Goal: Task Accomplishment & Management: Use online tool/utility

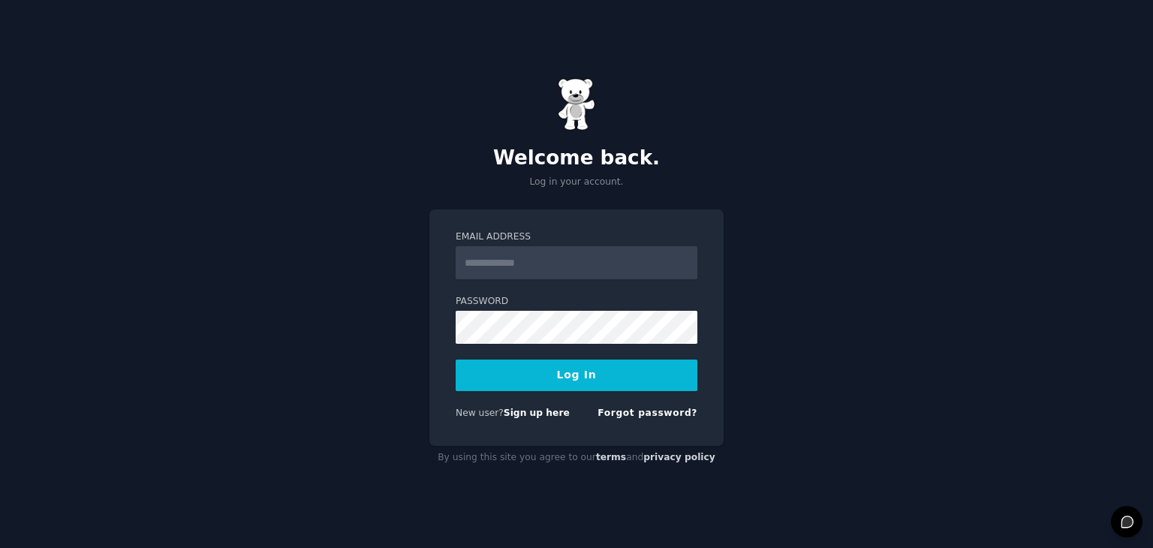
click at [540, 271] on input "Email Address" at bounding box center [577, 262] width 242 height 33
type input "**********"
click at [568, 379] on button "Log In" at bounding box center [577, 376] width 242 height 32
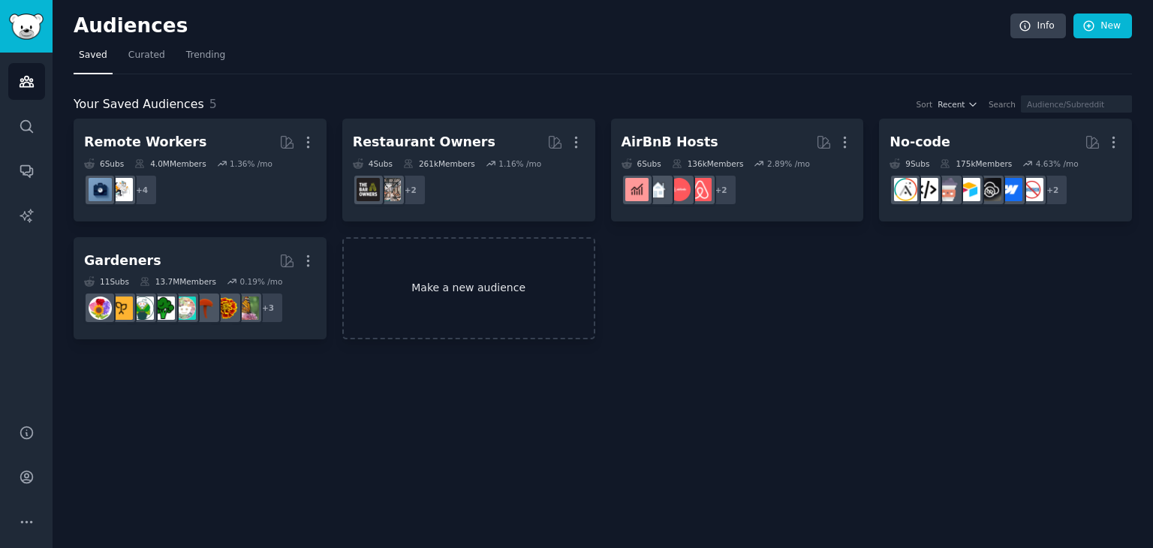
click at [503, 292] on link "Make a new audience" at bounding box center [468, 288] width 253 height 103
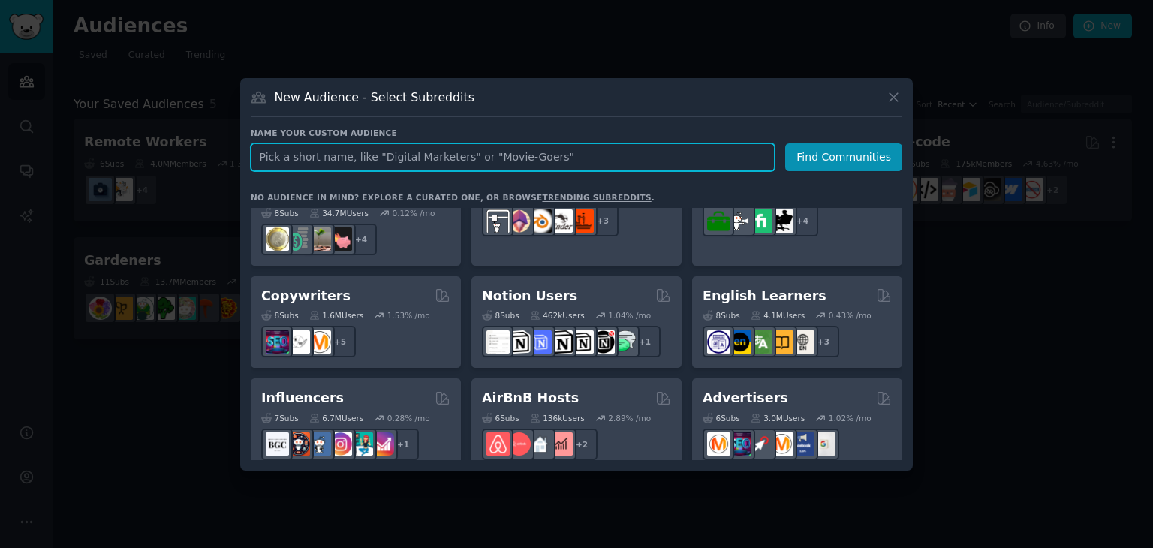
scroll to position [911, 0]
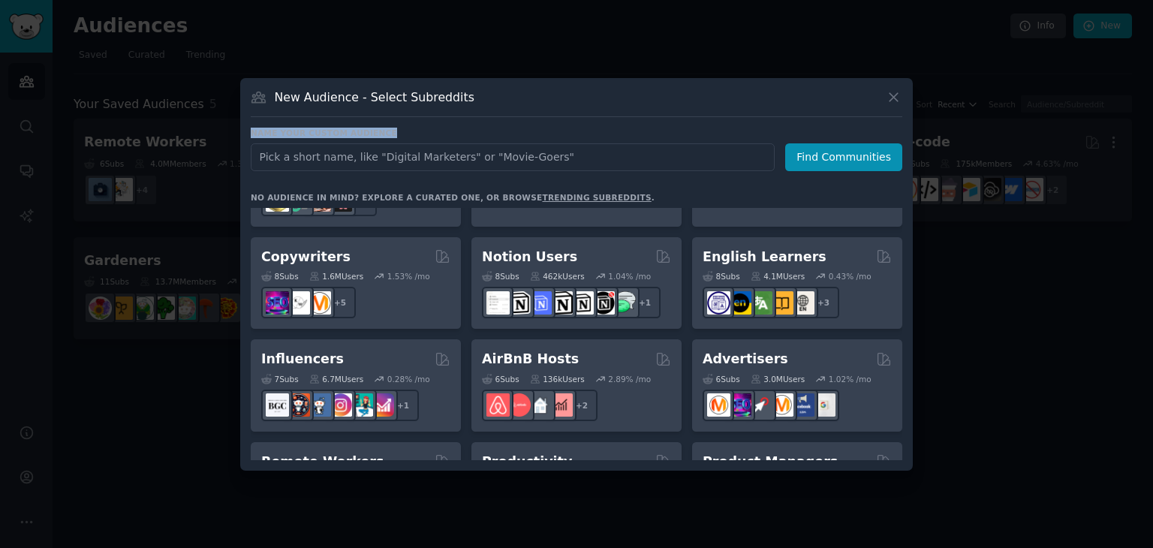
drag, startPoint x: 549, startPoint y: 101, endPoint x: 589, endPoint y: 117, distance: 43.1
click at [589, 117] on div "New Audience - Select Subreddits Name your custom audience Audience Name Find C…" at bounding box center [576, 274] width 673 height 393
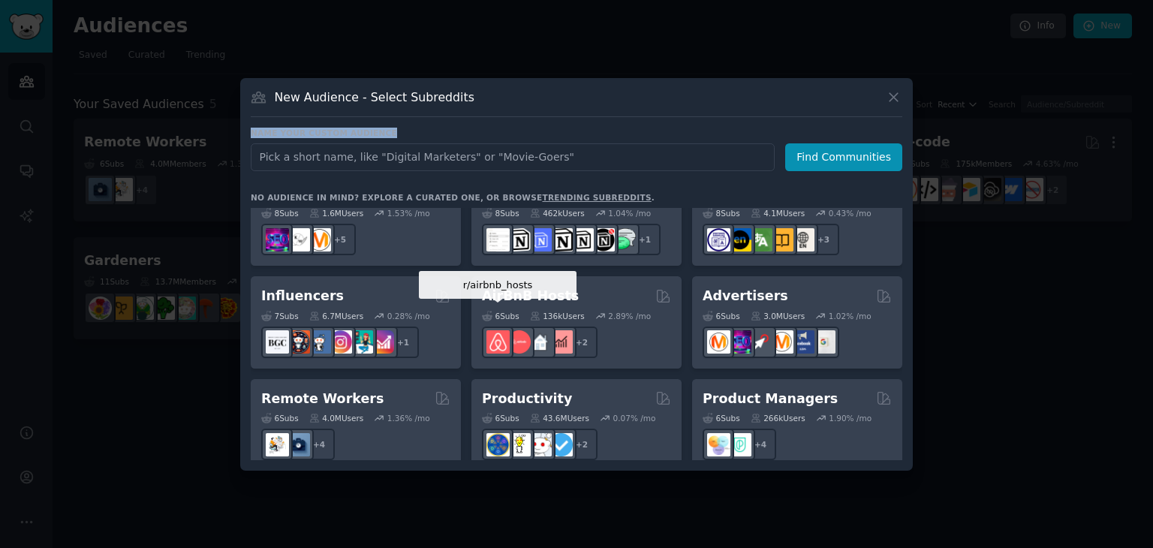
scroll to position [1009, 0]
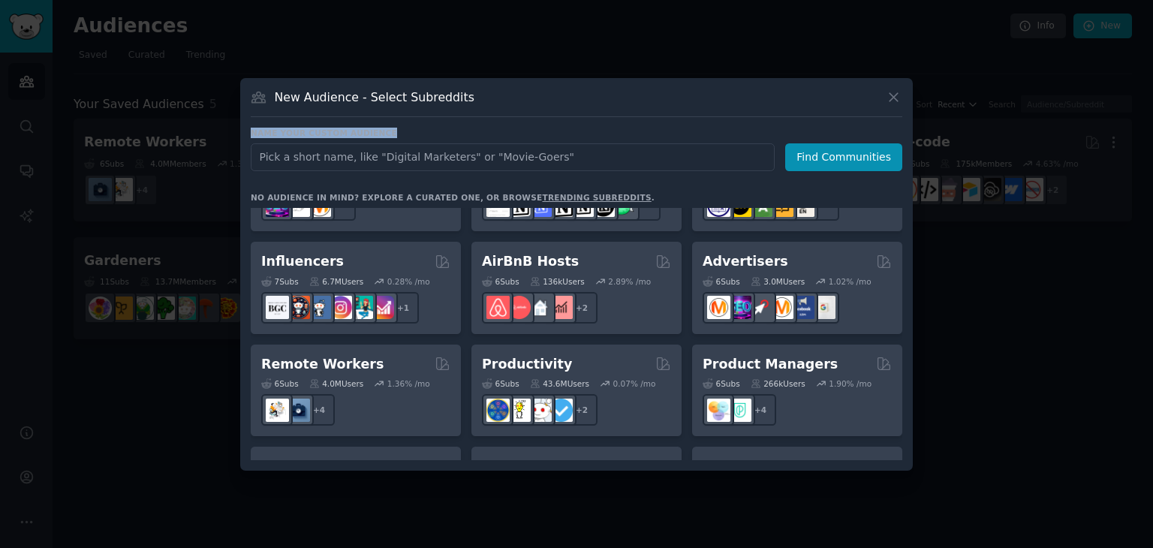
click at [542, 193] on link "trending subreddits" at bounding box center [596, 197] width 109 height 9
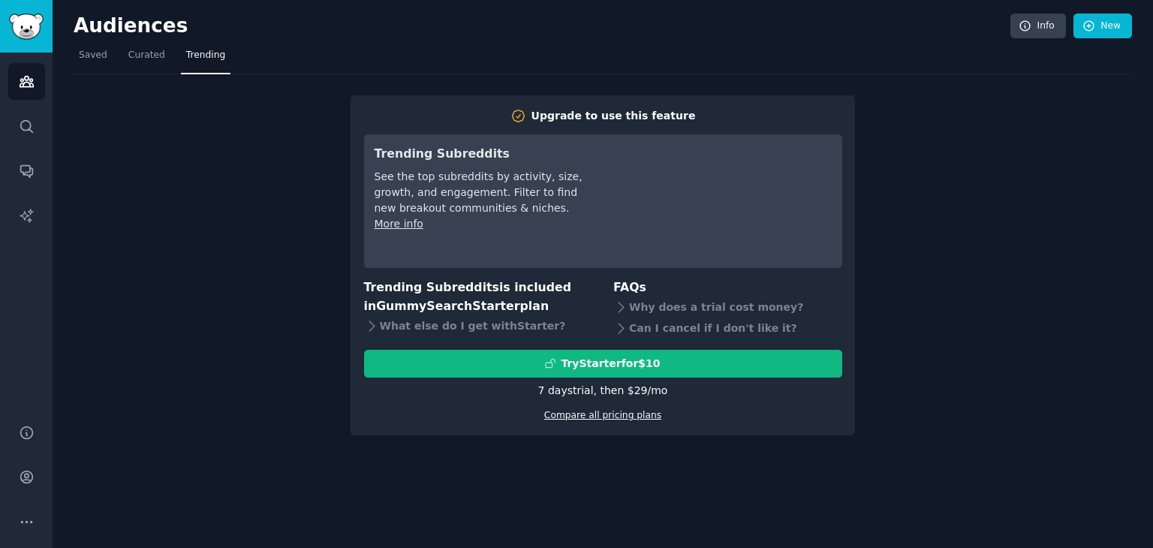
click at [615, 412] on link "Compare all pricing plans" at bounding box center [602, 415] width 117 height 11
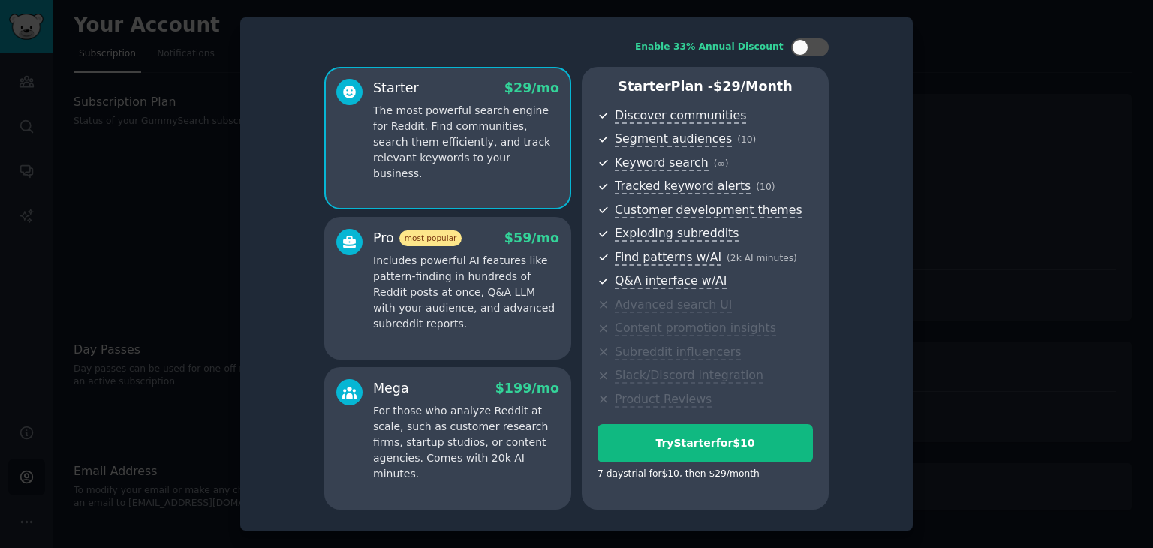
click at [877, 259] on div "Enable 33% Annual Discount Starter $ 29 /mo The most powerful search engine for…" at bounding box center [577, 274] width 652 height 492
click at [970, 241] on div at bounding box center [576, 274] width 1153 height 548
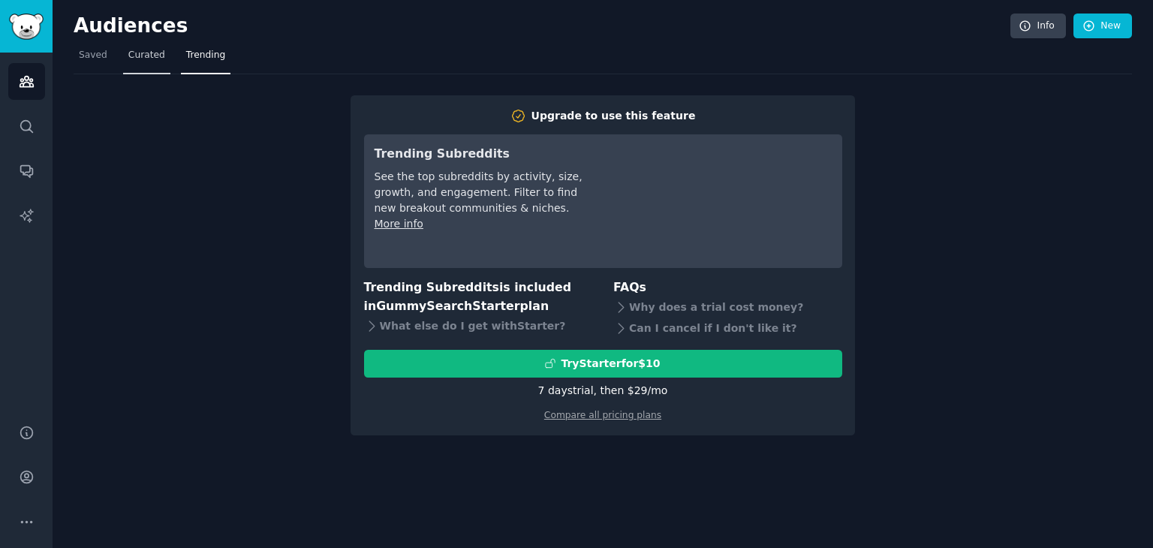
click at [128, 52] on span "Curated" at bounding box center [146, 56] width 37 height 14
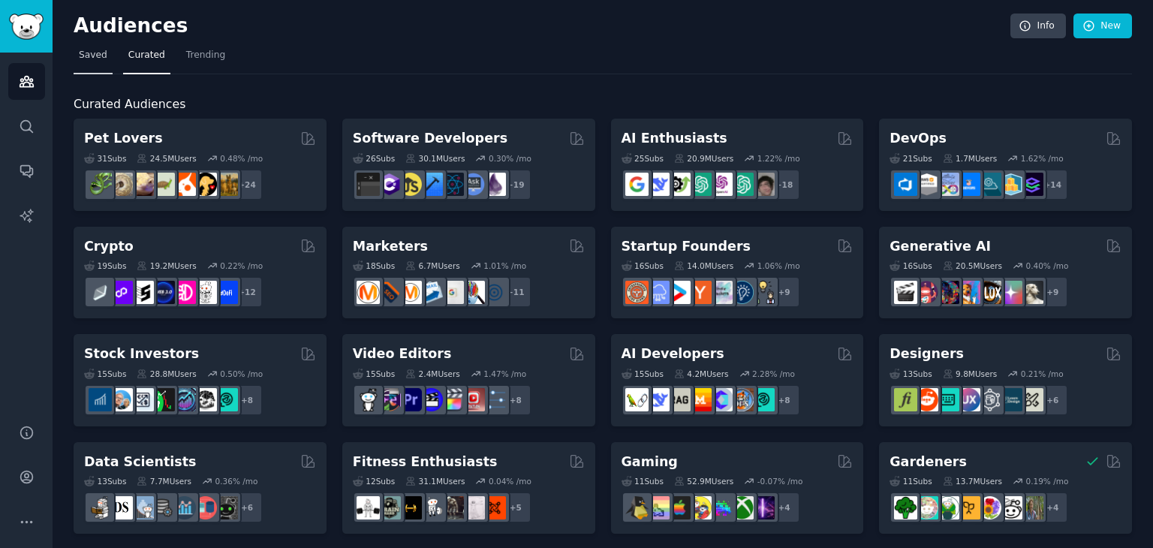
click at [95, 54] on span "Saved" at bounding box center [93, 56] width 29 height 14
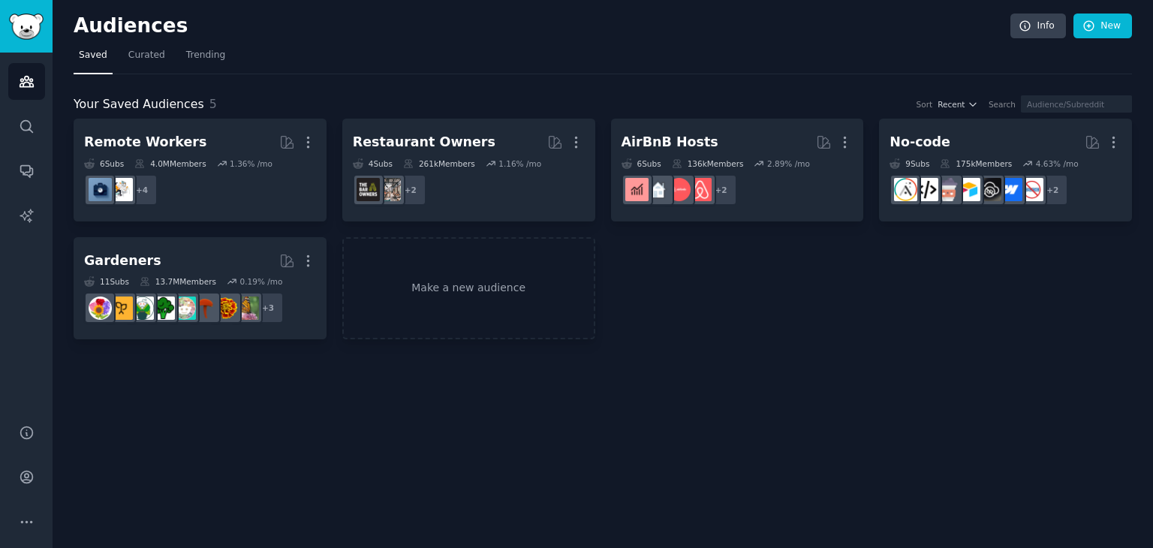
click at [117, 55] on nav "Saved Curated Trending" at bounding box center [603, 59] width 1058 height 31
click at [123, 56] on link "Curated" at bounding box center [146, 59] width 47 height 31
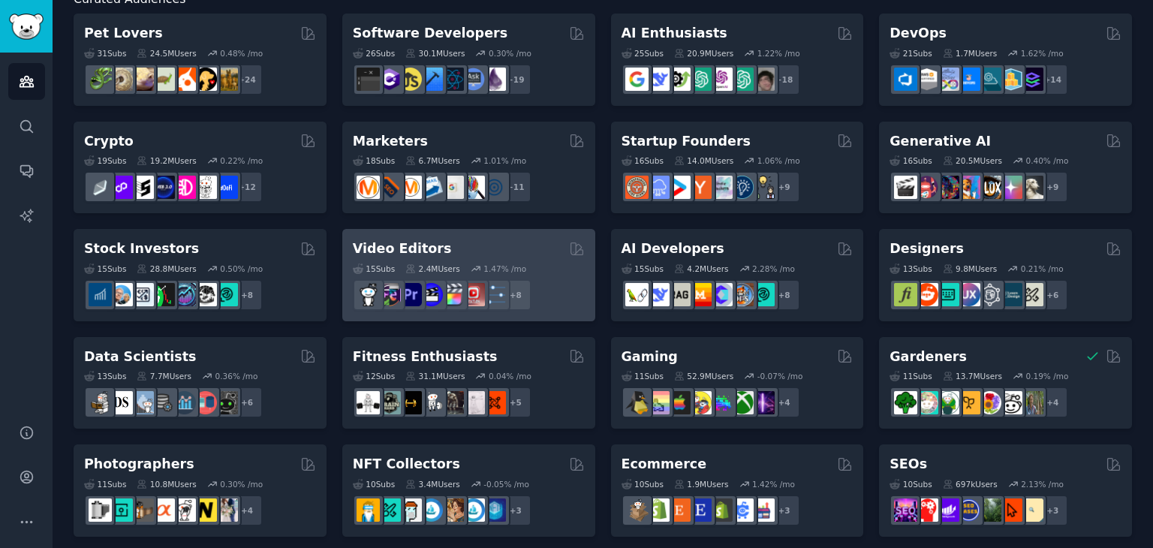
scroll to position [108, 0]
